Goal: Transaction & Acquisition: Download file/media

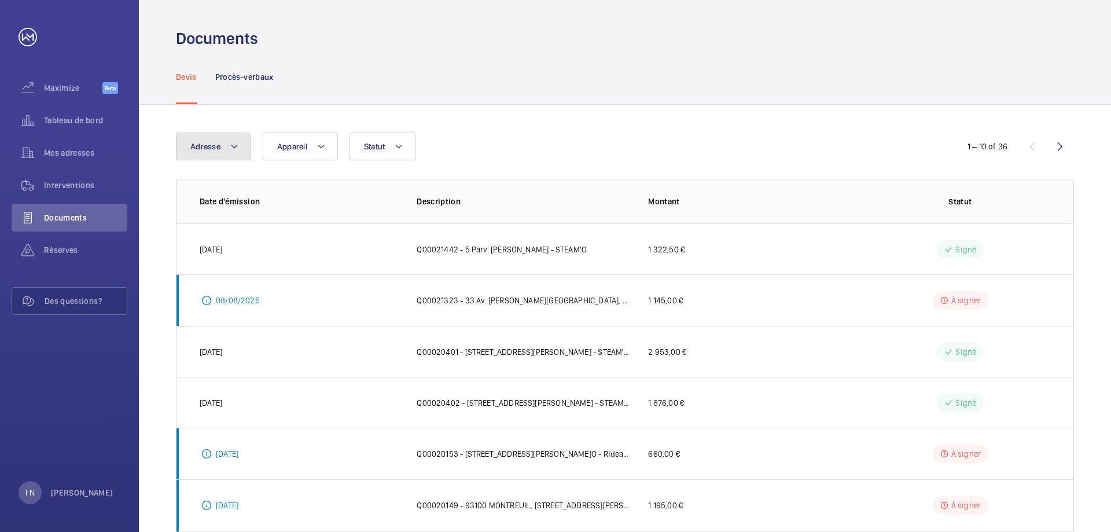
click at [227, 154] on button "Adresse" at bounding box center [213, 146] width 75 height 28
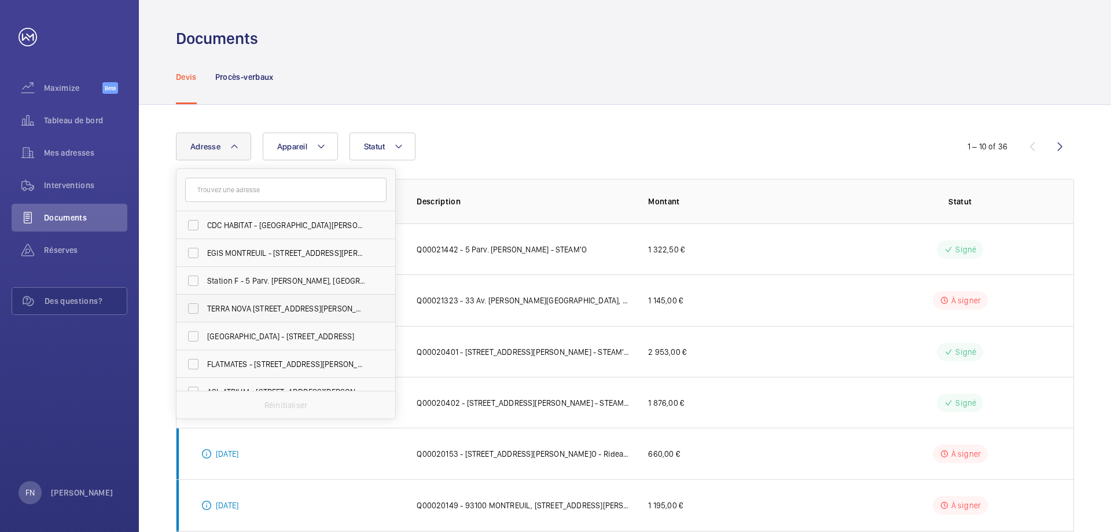
click at [250, 304] on span "TERRA NOVA [STREET_ADDRESS][PERSON_NAME]" at bounding box center [286, 309] width 159 height 12
click at [205, 304] on input "TERRA NOVA [STREET_ADDRESS][PERSON_NAME]" at bounding box center [193, 308] width 23 height 23
checkbox input "true"
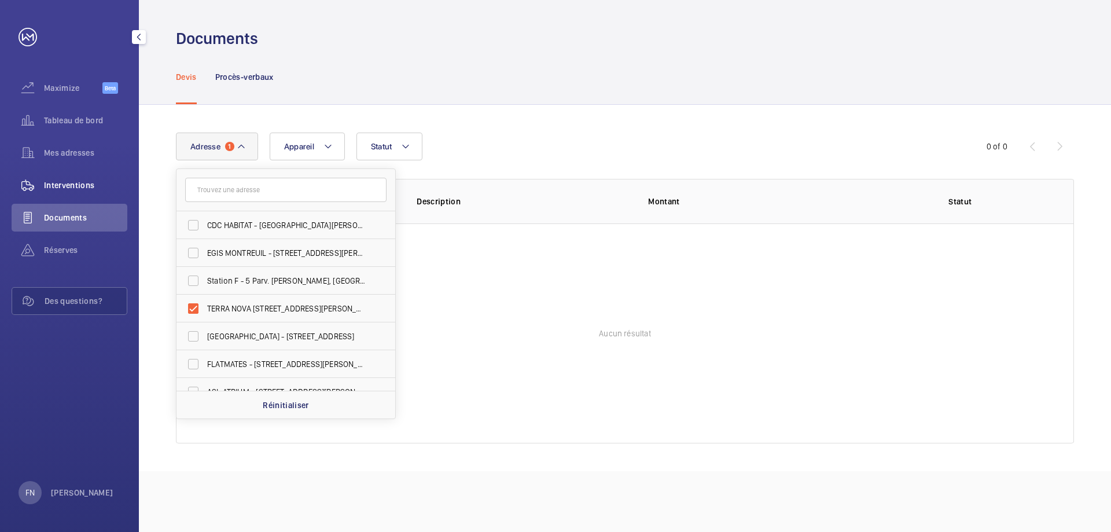
click at [93, 186] on span "Interventions" at bounding box center [85, 185] width 83 height 12
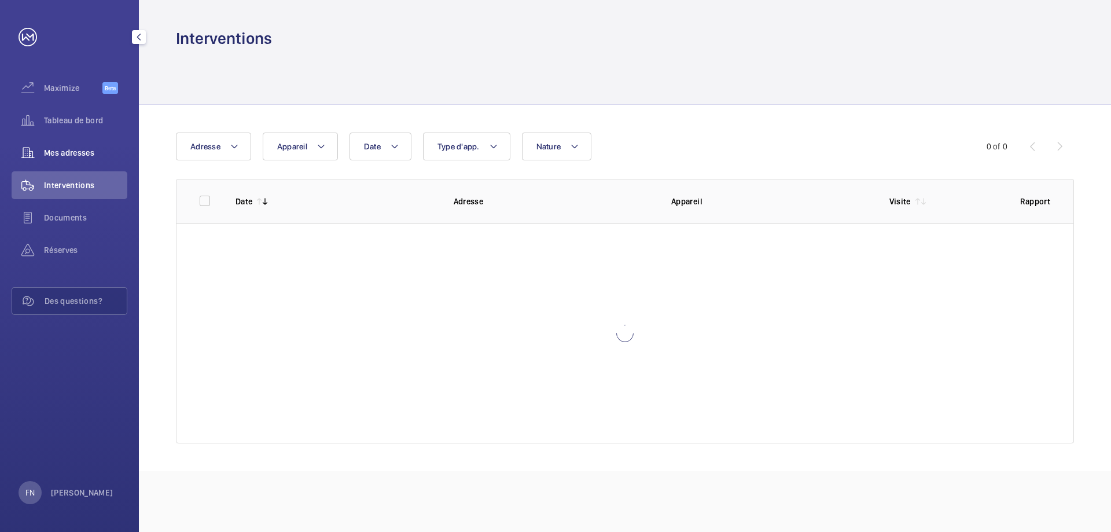
click at [79, 156] on span "Mes adresses" at bounding box center [85, 153] width 83 height 12
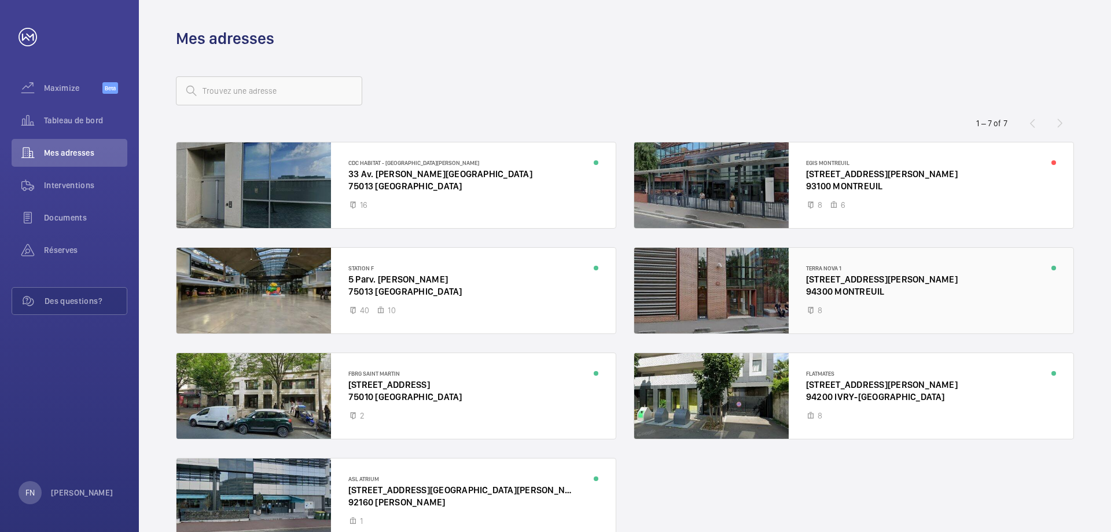
scroll to position [71, 0]
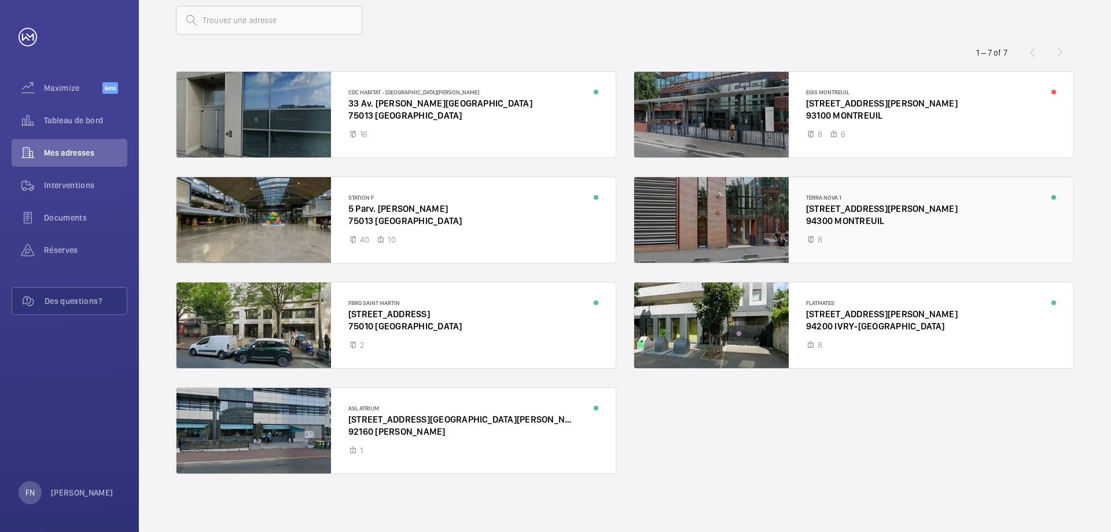
click at [900, 220] on div at bounding box center [853, 220] width 439 height 86
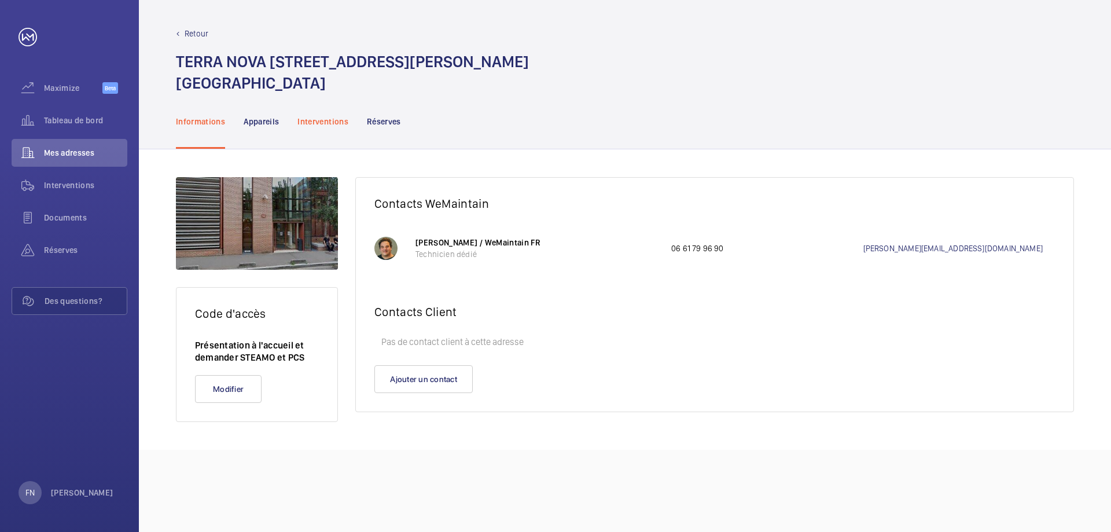
click at [300, 119] on p "Interventions" at bounding box center [322, 122] width 51 height 12
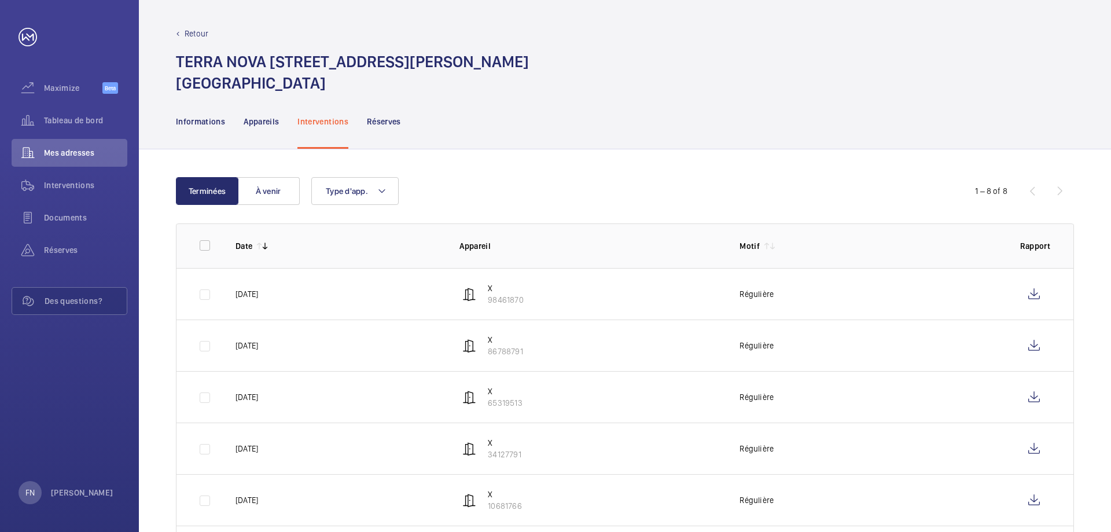
click at [747, 294] on p "Régulière" at bounding box center [756, 294] width 34 height 12
click at [1032, 285] on wm-front-icon-button at bounding box center [1034, 294] width 28 height 28
